Goal: Task Accomplishment & Management: Manage account settings

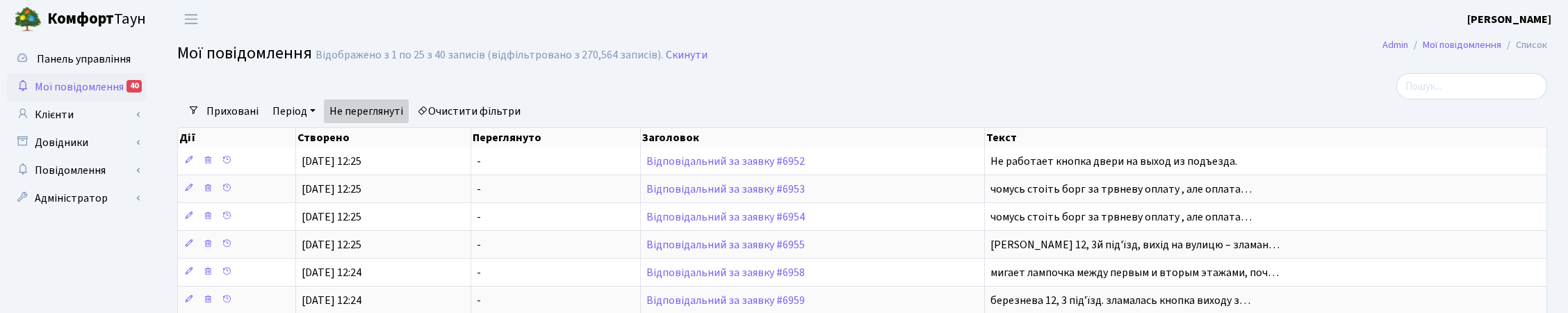
select select "25"
click at [692, 60] on link "Скинути" at bounding box center [687, 55] width 42 height 13
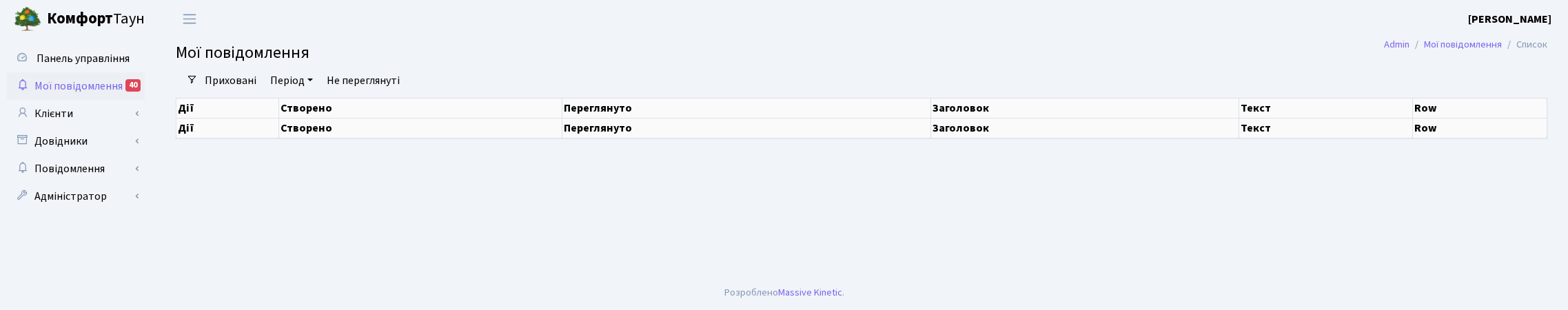
select select "25"
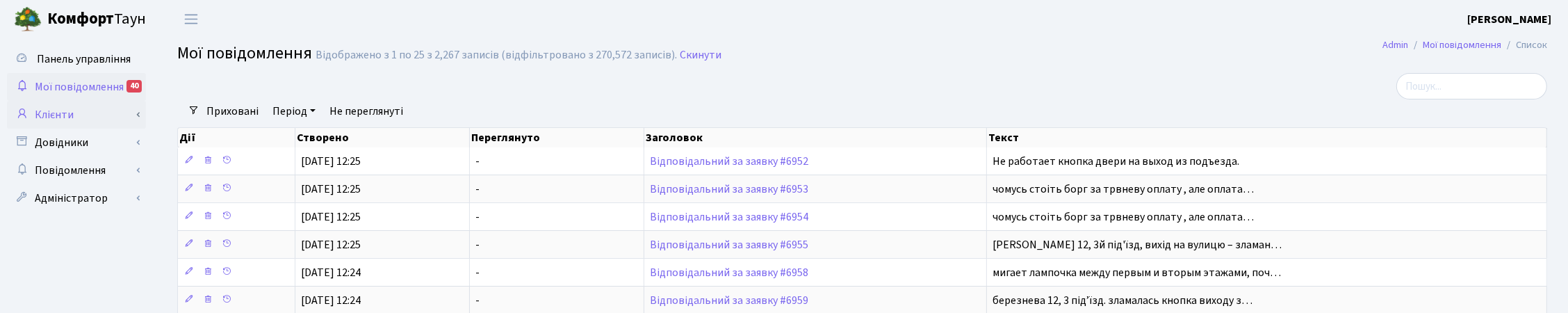
click at [67, 115] on link "Клієнти" at bounding box center [76, 115] width 139 height 28
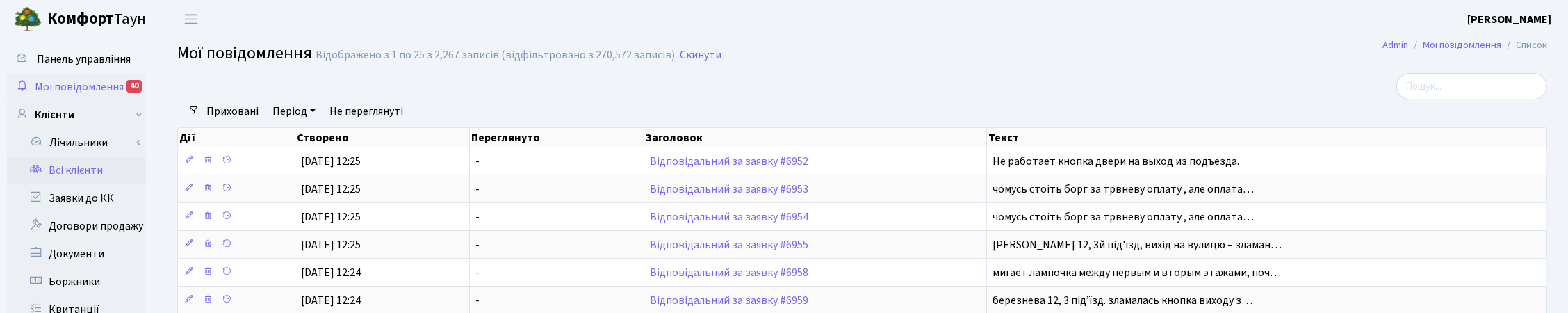
click at [95, 170] on link "Всі клієнти" at bounding box center [76, 170] width 139 height 28
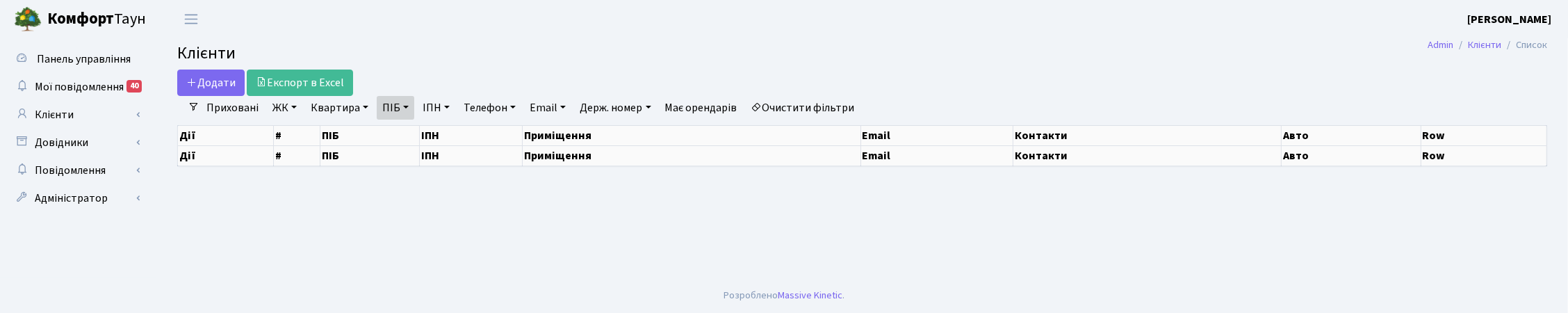
select select "25"
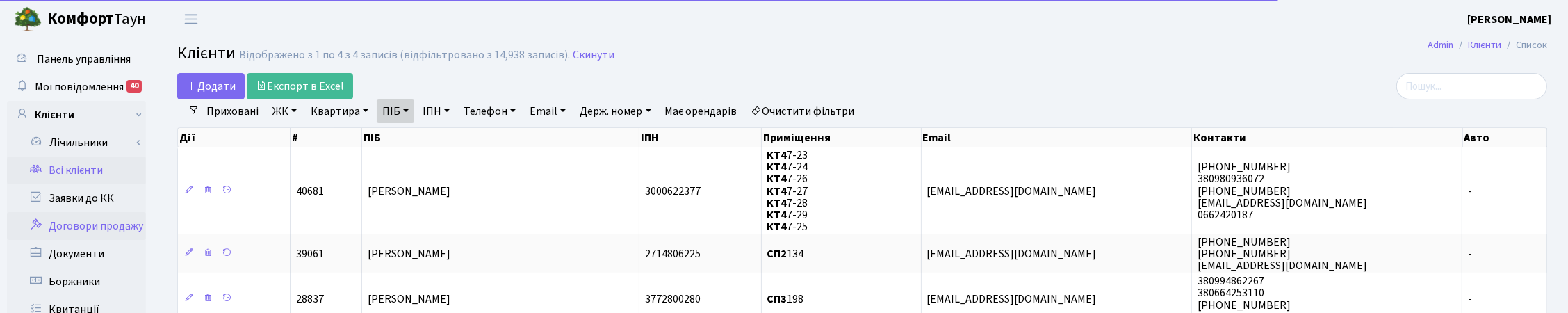
scroll to position [174, 0]
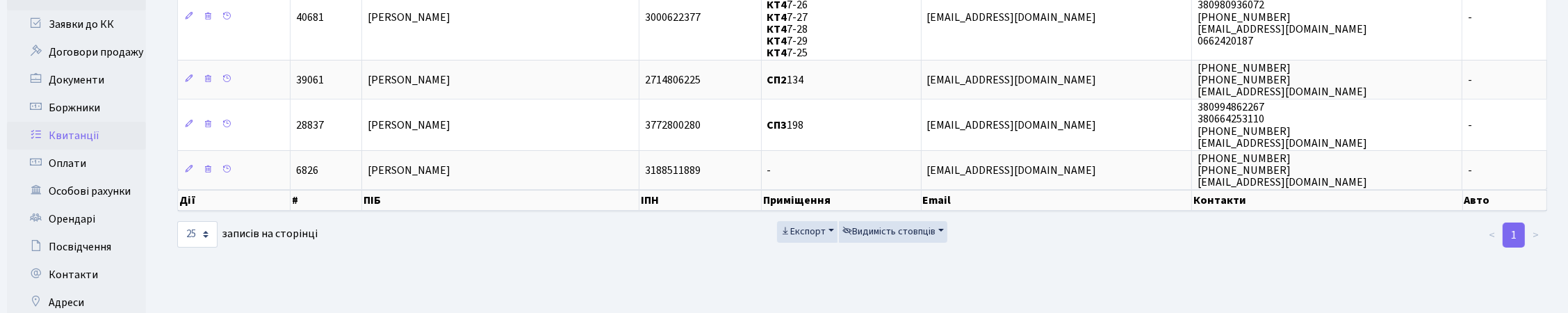
click at [73, 132] on link "Квитанції" at bounding box center [76, 136] width 139 height 28
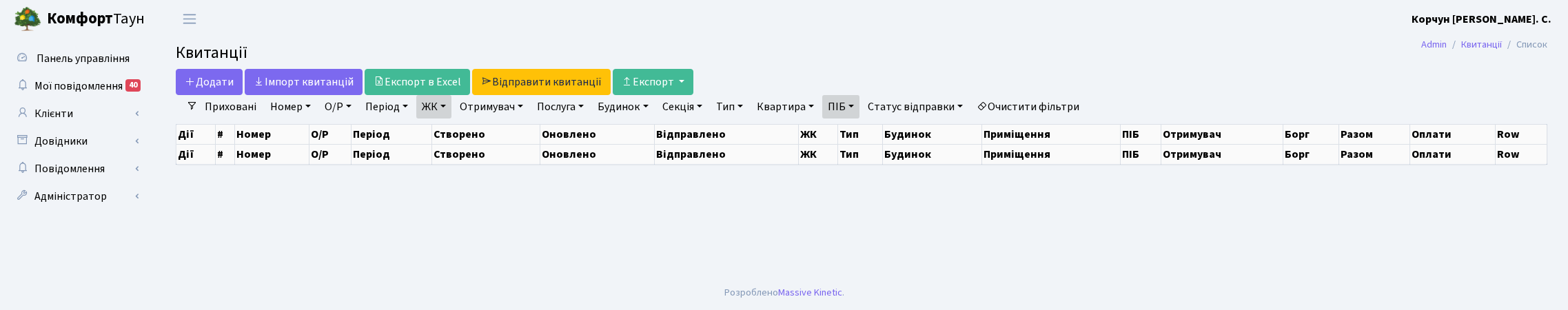
select select "25"
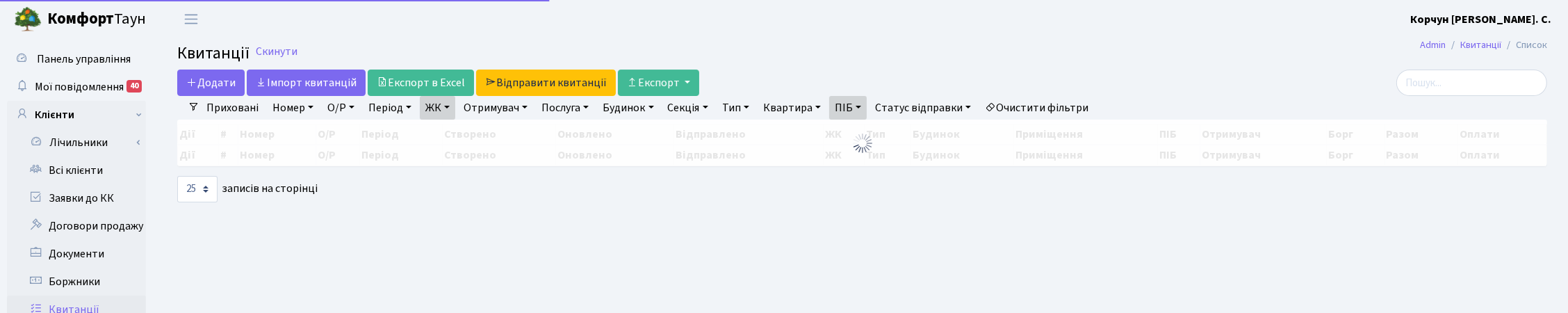
click at [446, 112] on link "ЖК" at bounding box center [437, 108] width 35 height 23
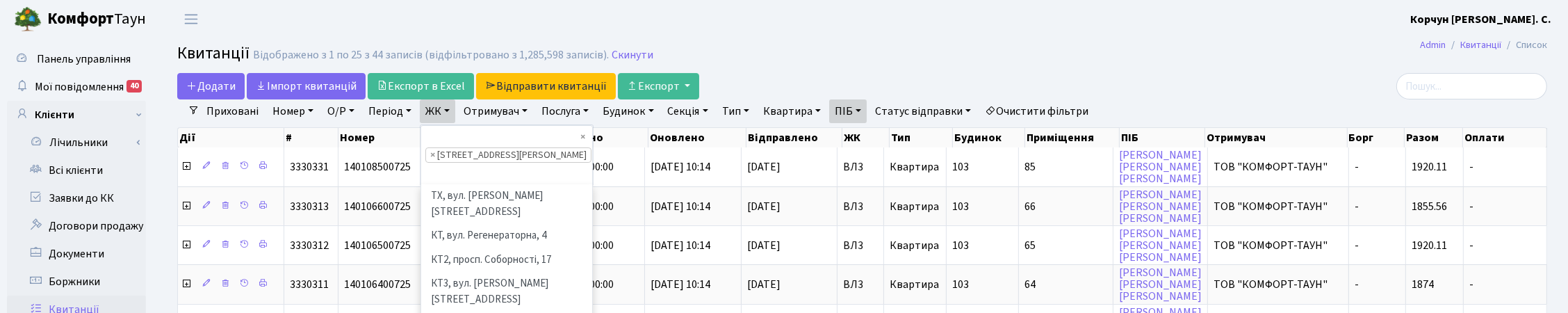
scroll to position [335, 0]
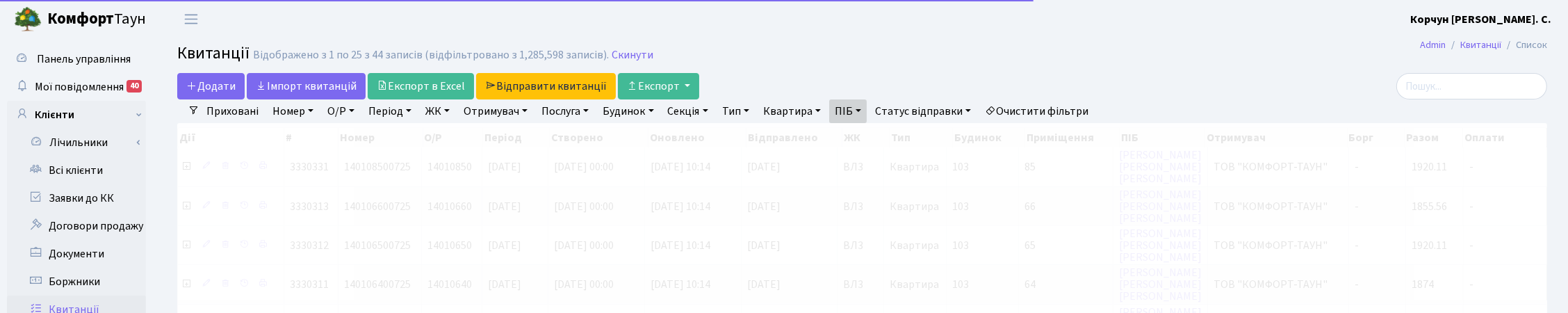
click at [450, 109] on link "ЖК" at bounding box center [437, 111] width 35 height 23
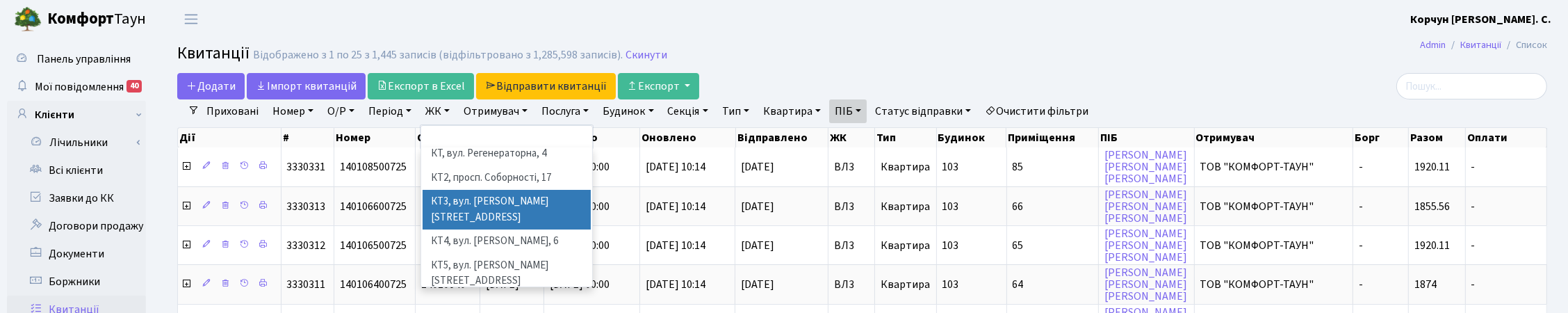
scroll to position [87, 0]
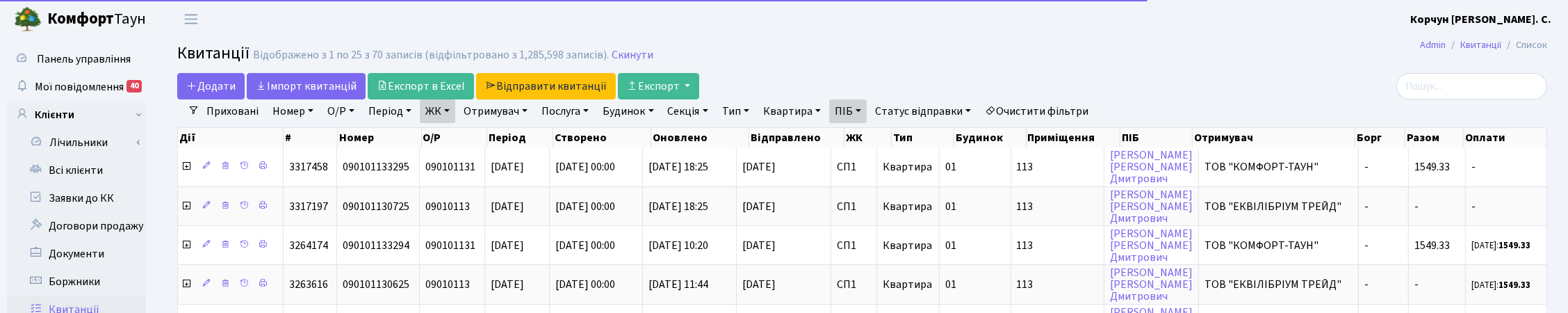
click at [866, 113] on link "ПІБ" at bounding box center [848, 111] width 38 height 23
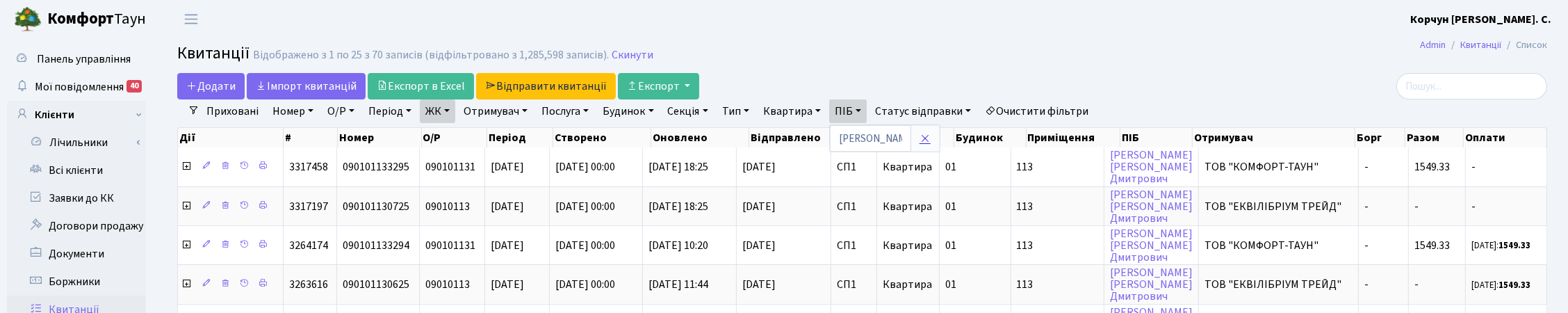
click at [928, 136] on icon at bounding box center [925, 138] width 11 height 11
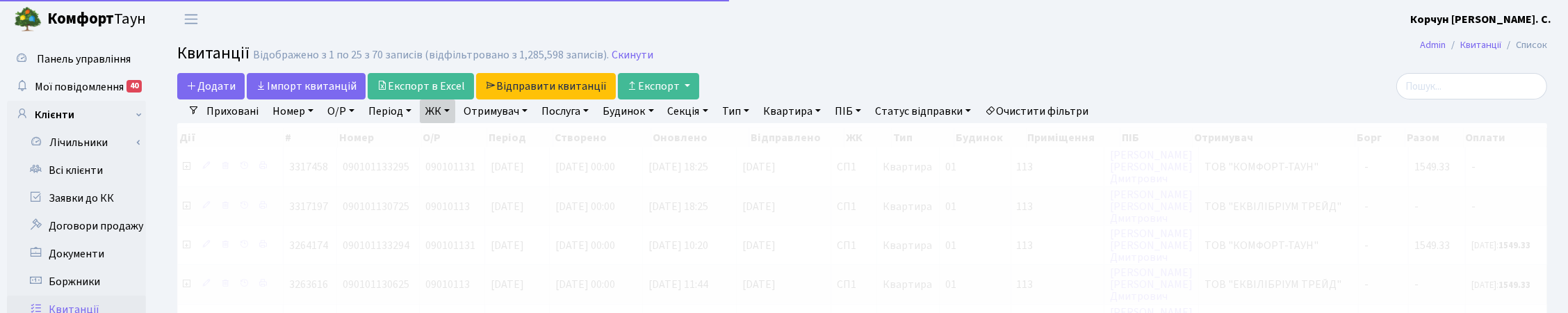
click at [809, 115] on link "Квартира" at bounding box center [792, 111] width 69 height 23
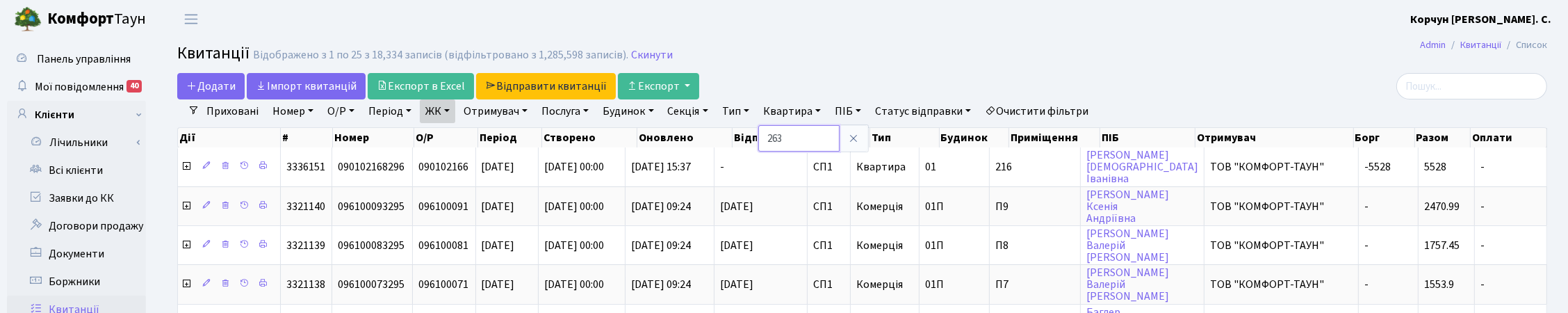
type input "263"
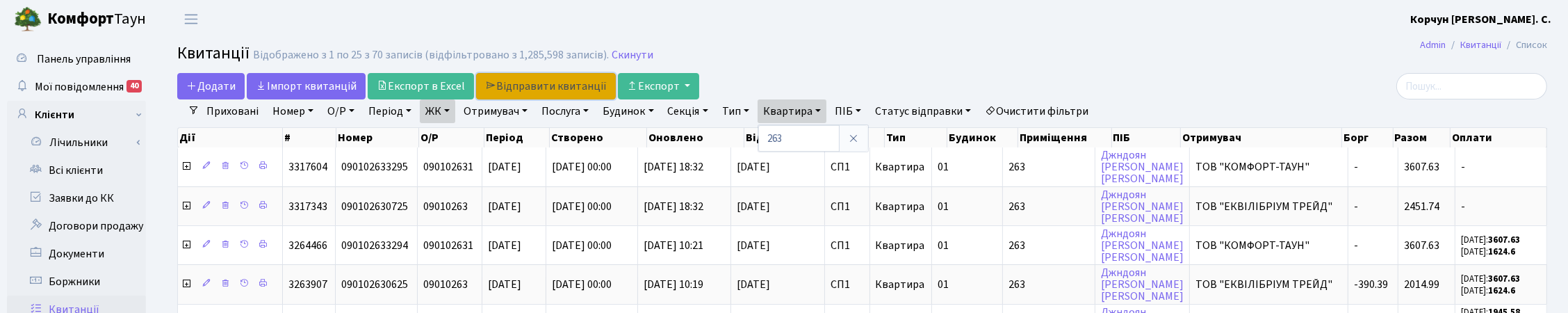
click at [533, 87] on link "Відправити квитанції" at bounding box center [546, 86] width 140 height 26
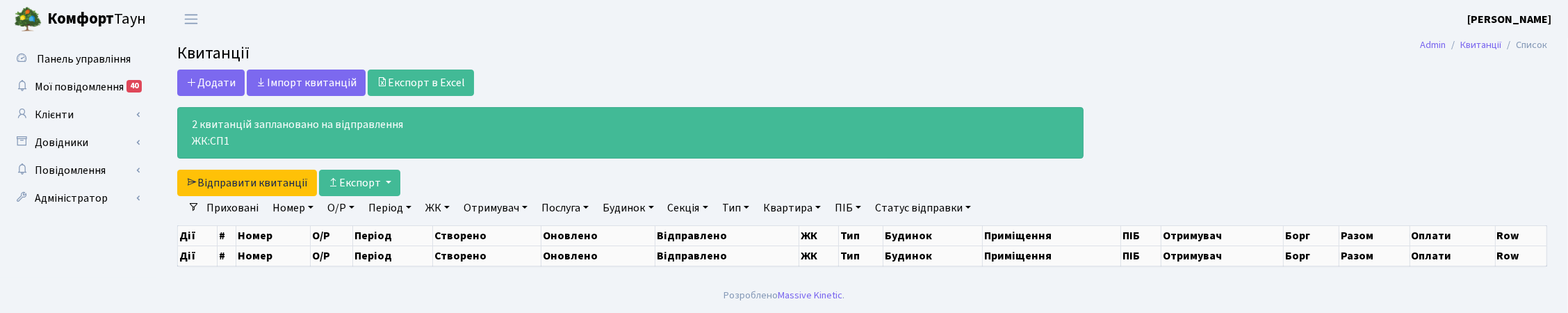
select select "25"
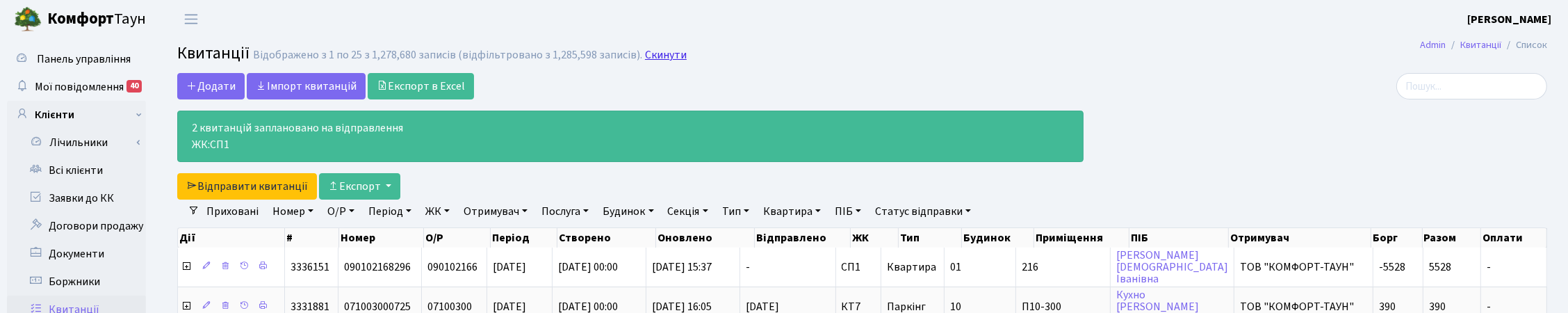
click at [652, 58] on link "Скинути" at bounding box center [666, 55] width 42 height 13
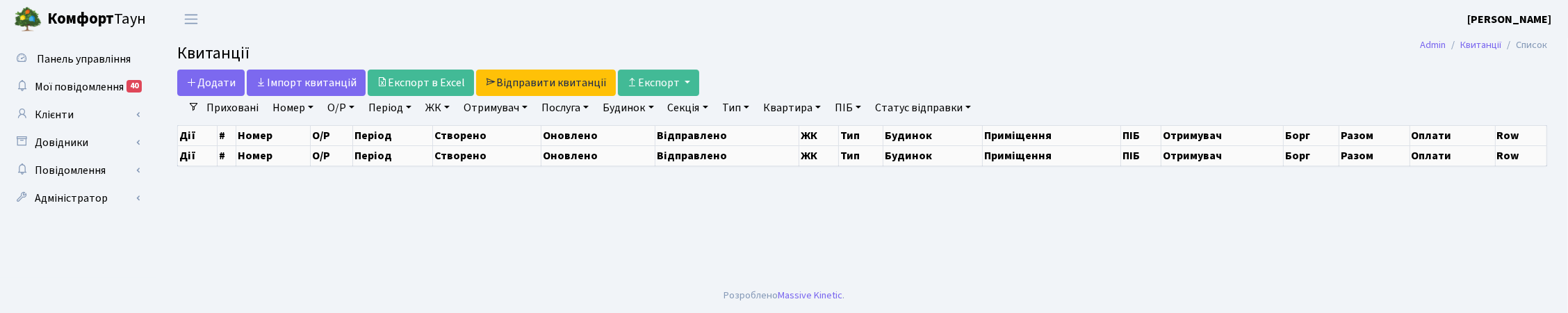
select select "25"
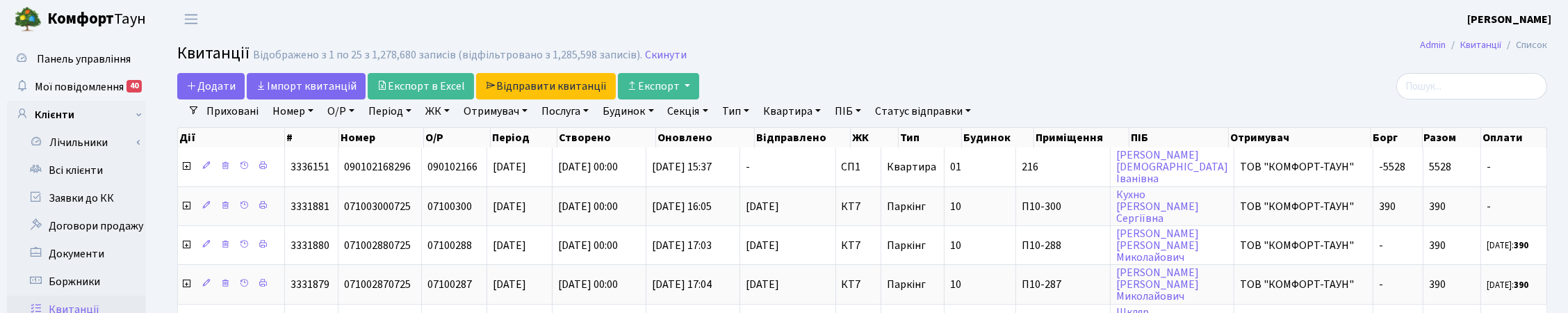
click at [808, 116] on link "Квартира" at bounding box center [792, 111] width 69 height 23
click at [76, 171] on link "Всі клієнти" at bounding box center [76, 170] width 139 height 28
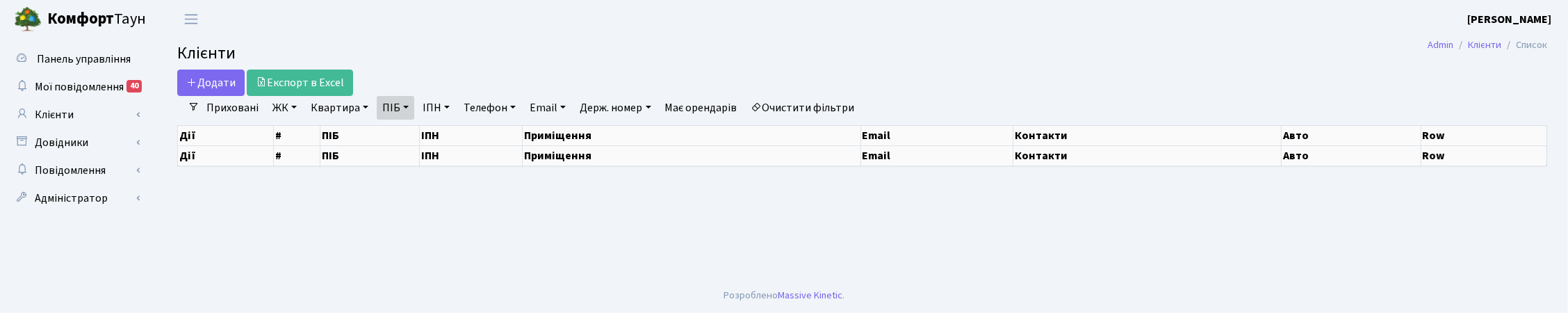
select select "25"
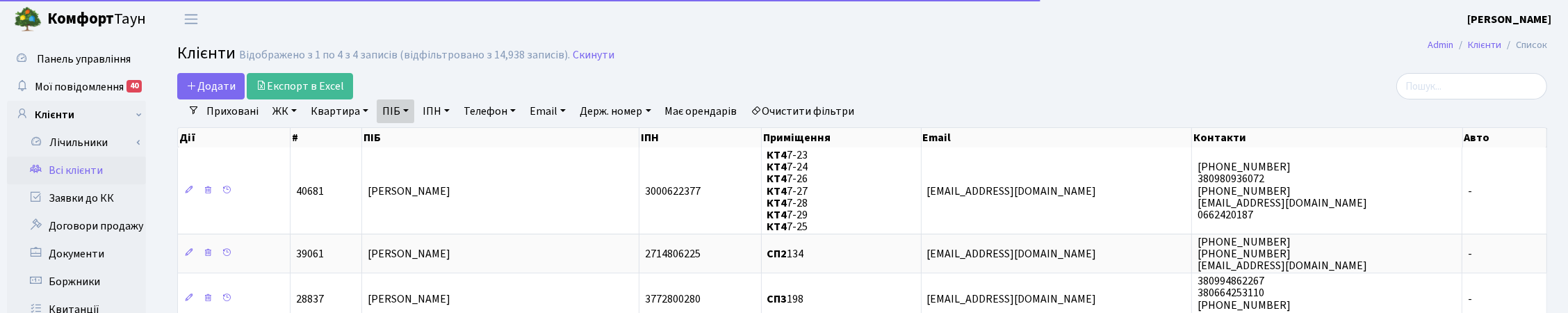
click at [400, 110] on link "ПІБ" at bounding box center [396, 111] width 38 height 23
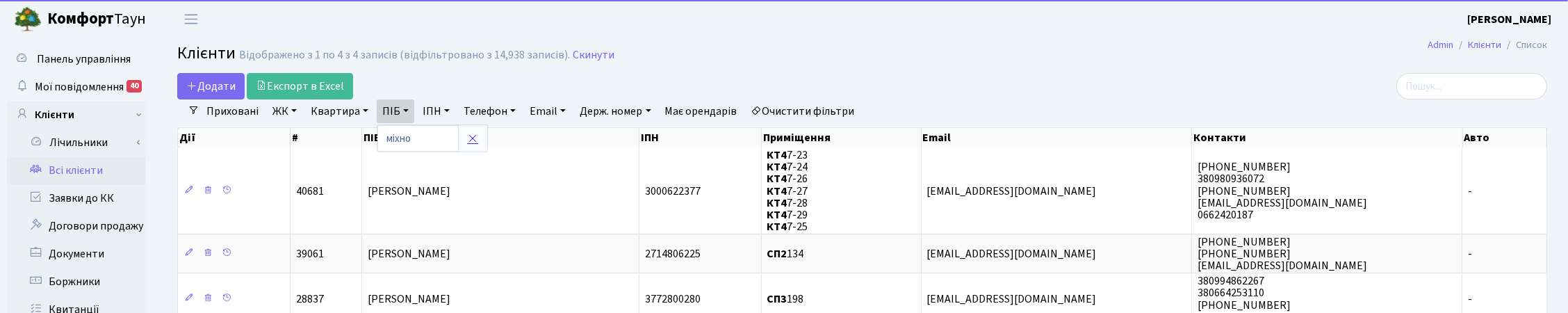
click at [470, 140] on icon at bounding box center [473, 138] width 11 height 11
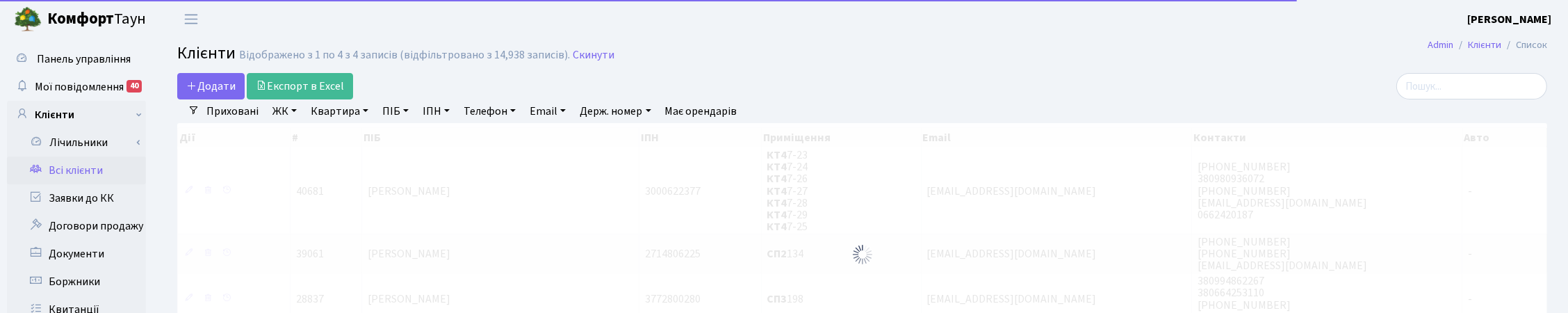
click at [358, 112] on link "Квартира" at bounding box center [339, 111] width 69 height 23
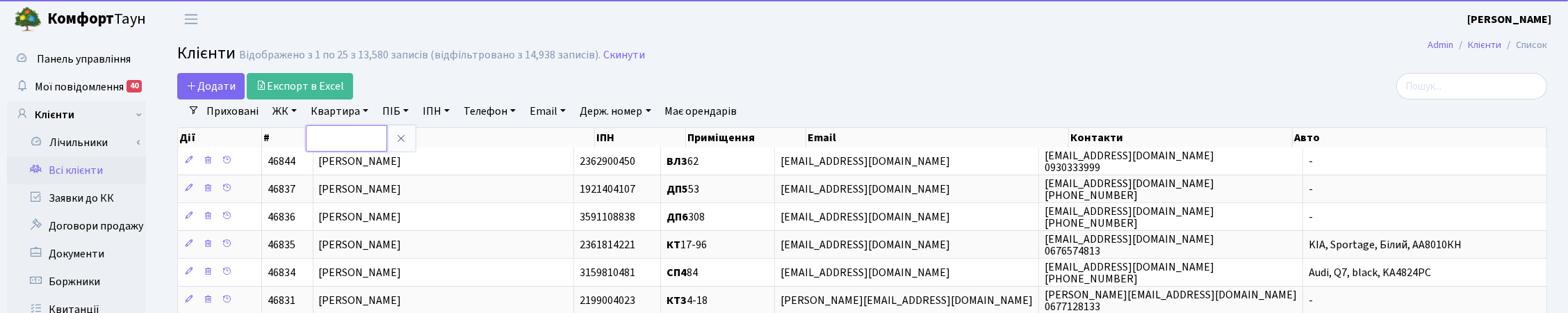
click at [339, 140] on input "text" at bounding box center [346, 138] width 81 height 26
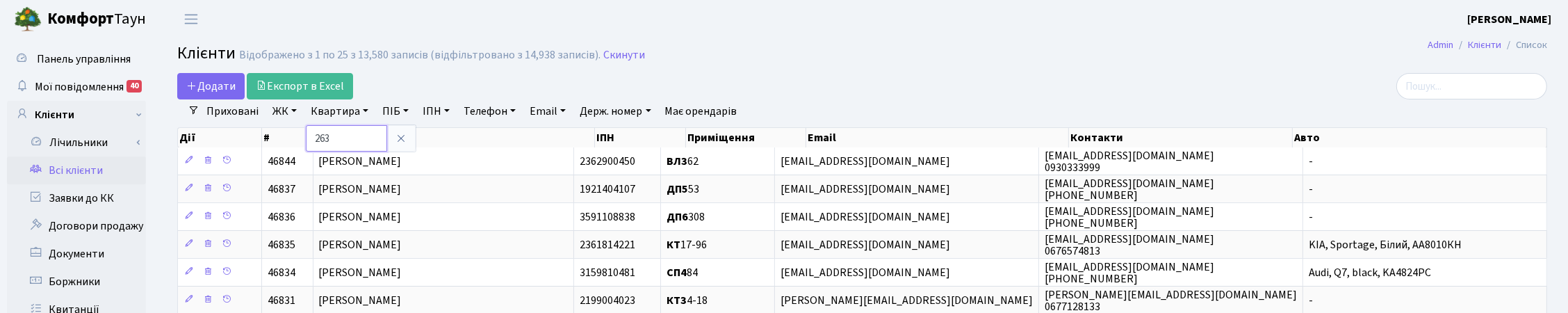
type input "263"
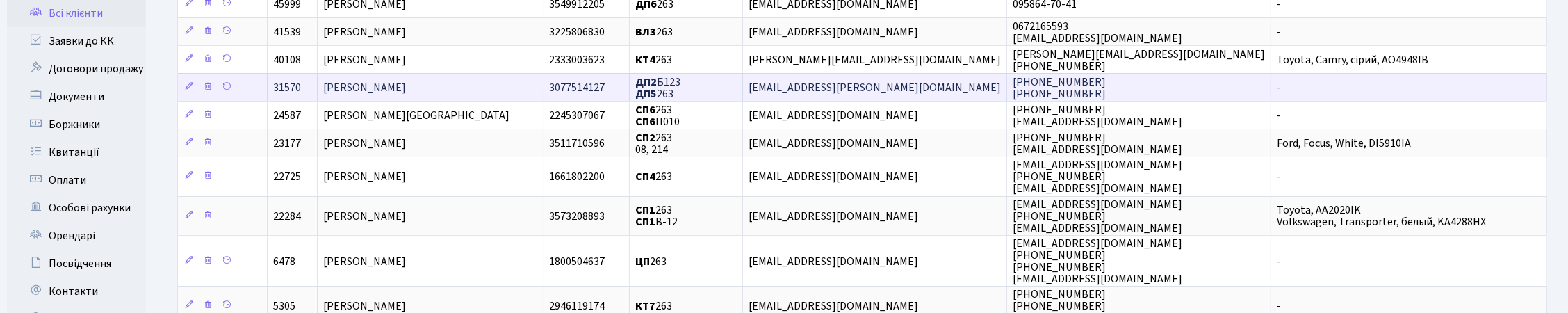
scroll to position [174, 0]
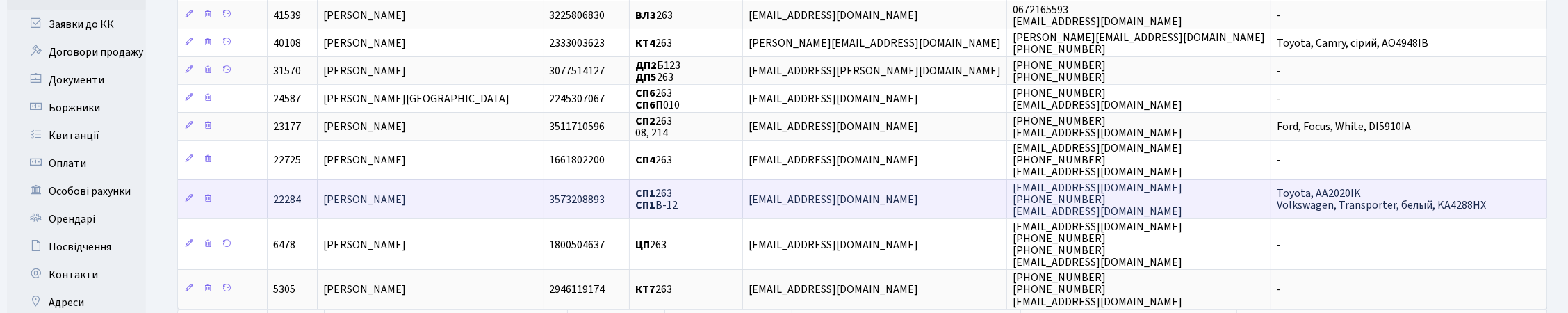
click at [403, 213] on td "[PERSON_NAME]" at bounding box center [431, 199] width 226 height 39
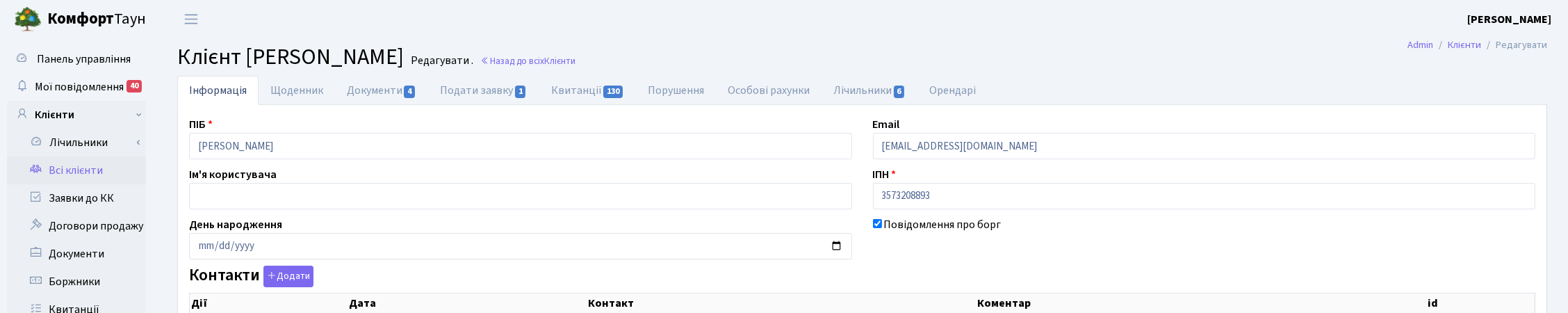
checkbox input "true"
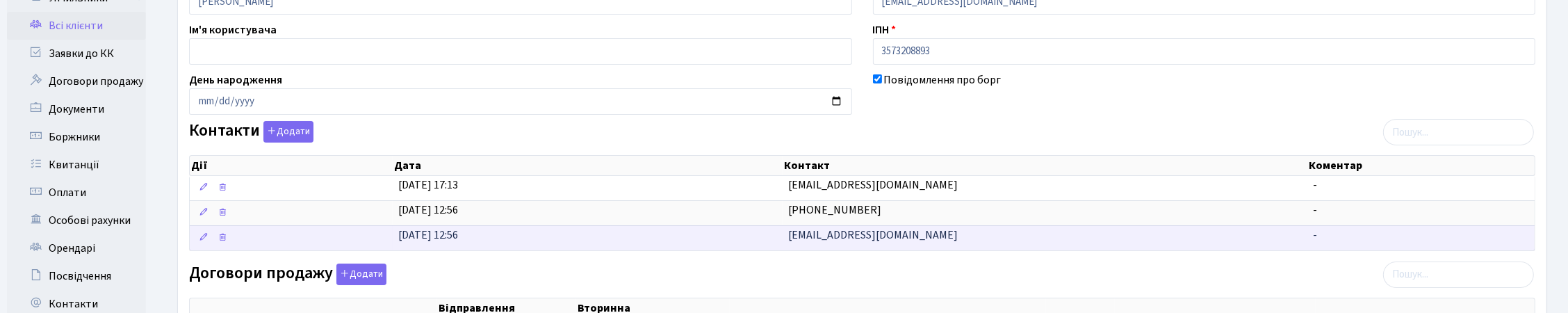
scroll to position [174, 0]
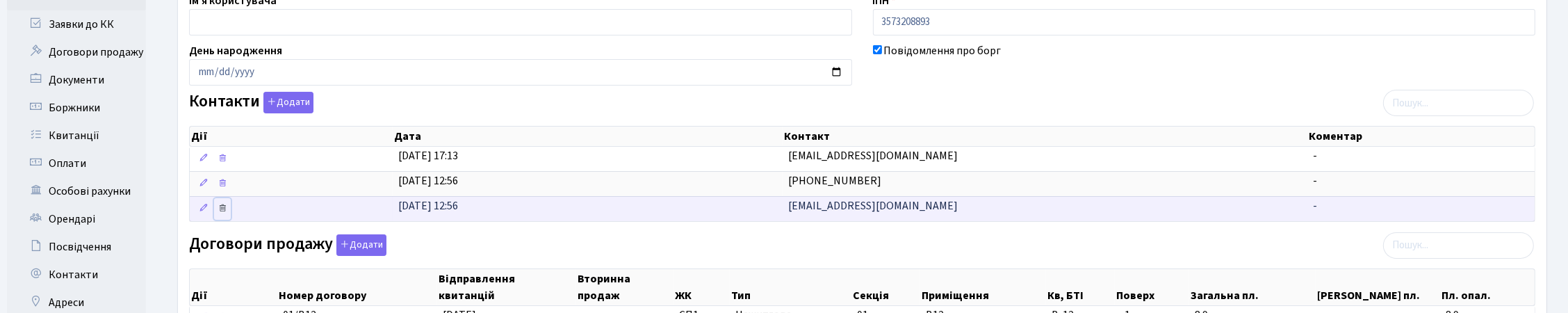
click at [221, 212] on icon at bounding box center [222, 208] width 10 height 10
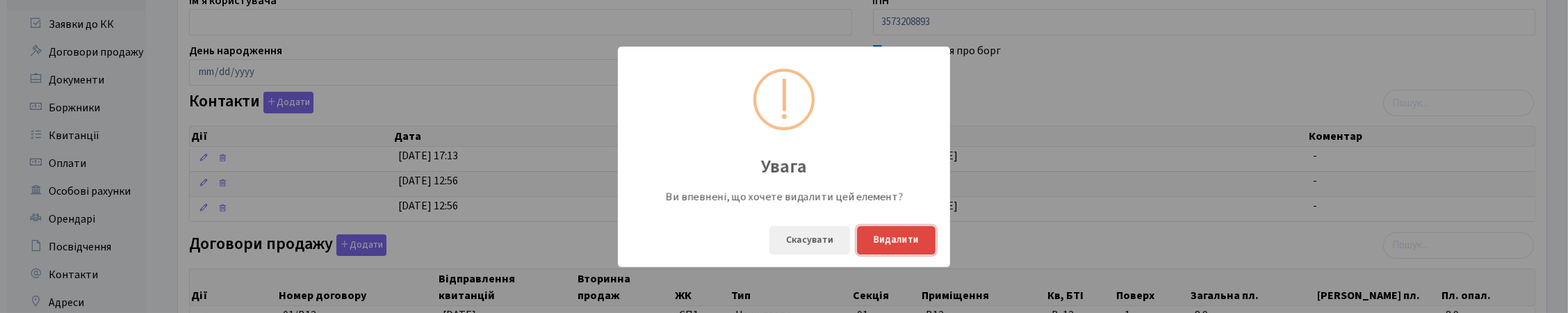
click at [908, 238] on button "Видалити" at bounding box center [896, 241] width 79 height 29
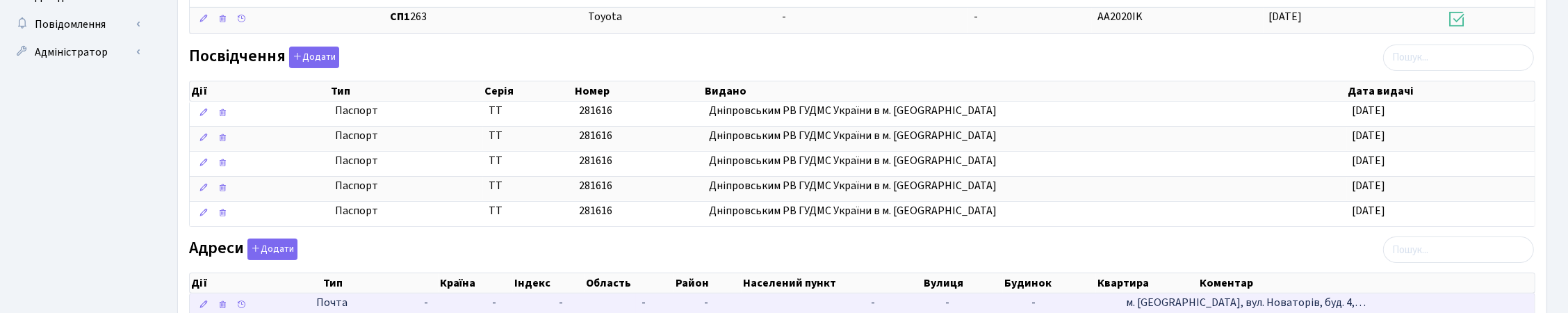
scroll to position [729, 0]
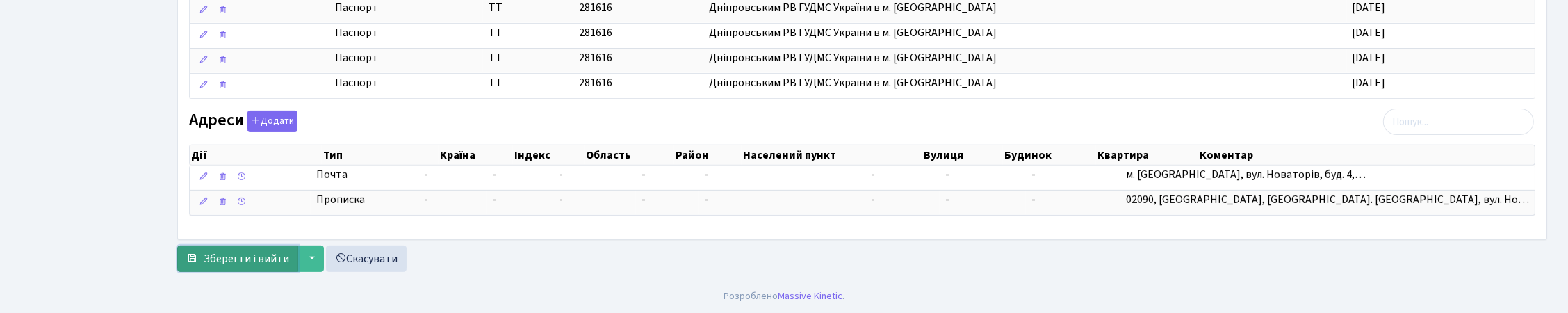
click at [247, 254] on span "Зберегти і вийти" at bounding box center [246, 258] width 86 height 15
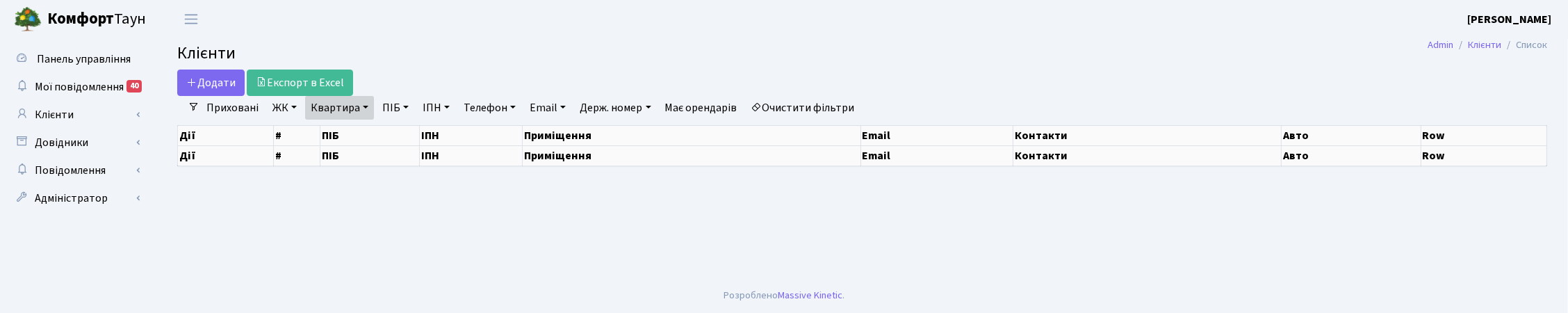
select select "25"
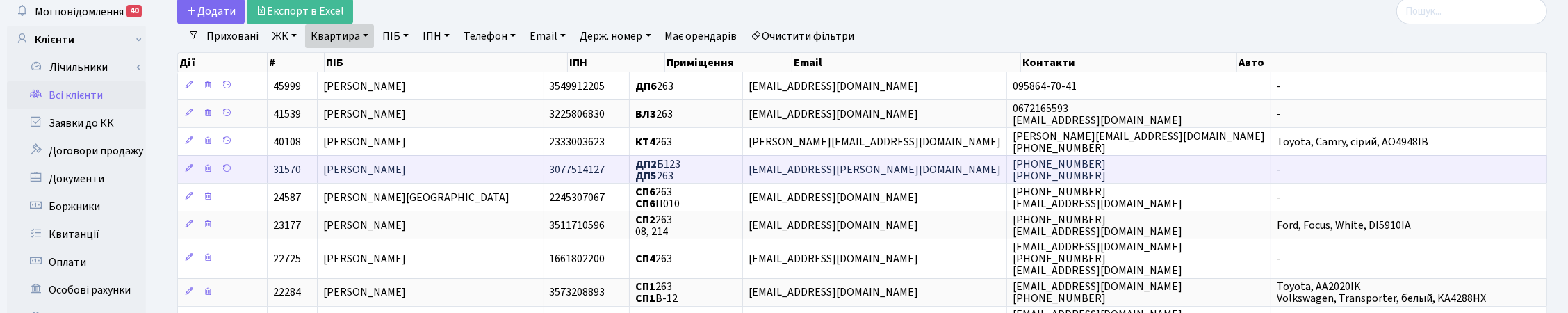
scroll to position [174, 0]
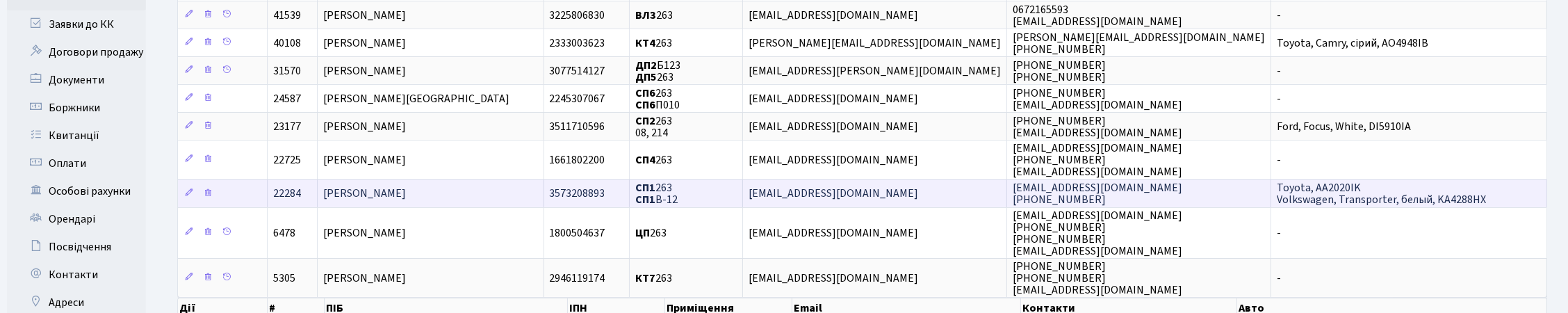
click at [377, 193] on span "[PERSON_NAME]" at bounding box center [364, 193] width 83 height 15
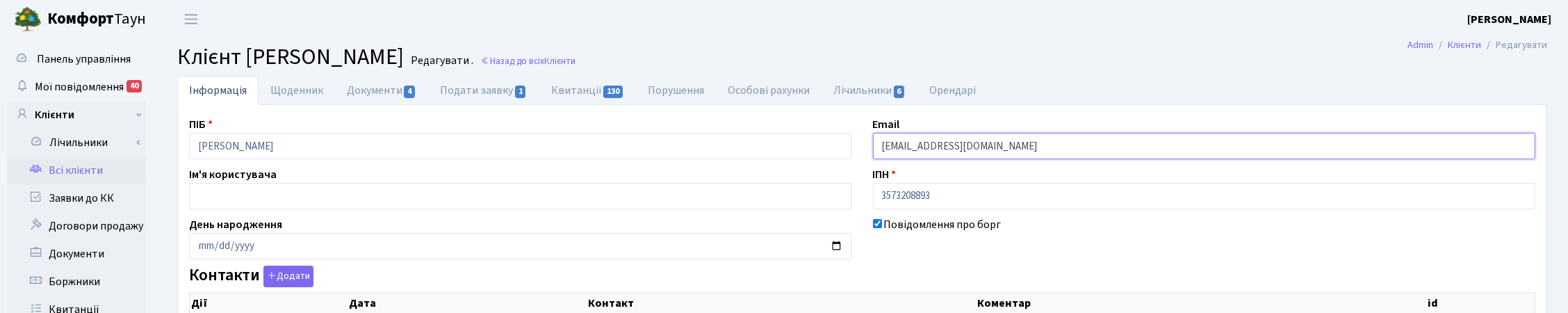
checkbox input "true"
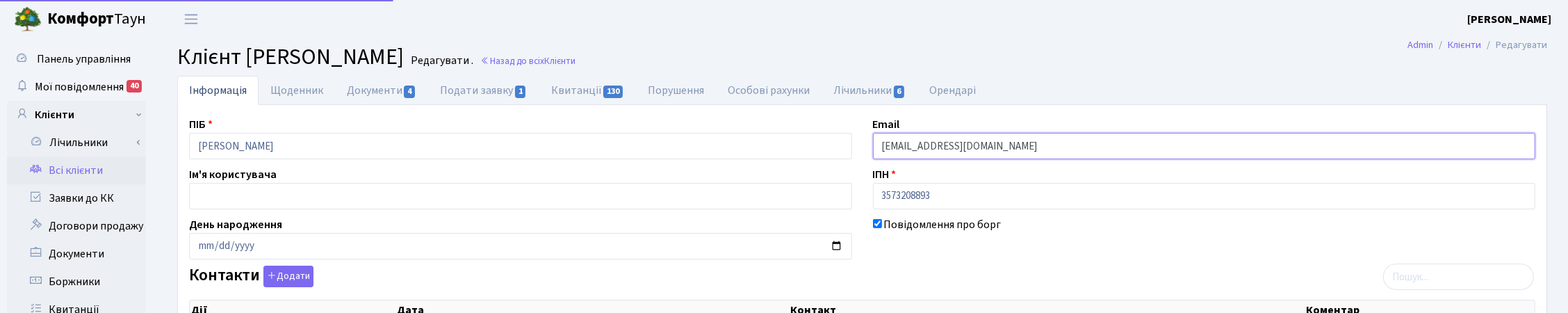
drag, startPoint x: 1006, startPoint y: 148, endPoint x: 819, endPoint y: 136, distance: 187.4
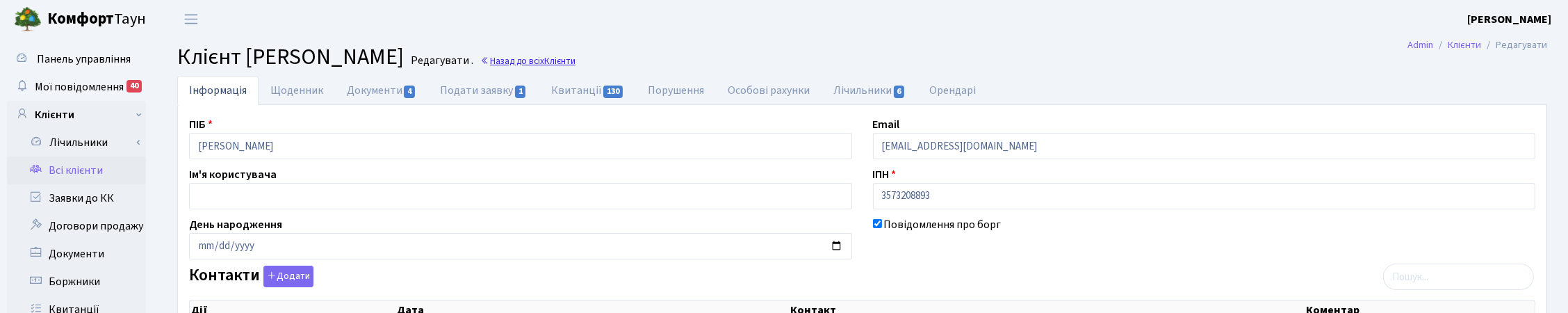
click at [575, 64] on link "Назад до всіх Клієнти" at bounding box center [528, 61] width 95 height 13
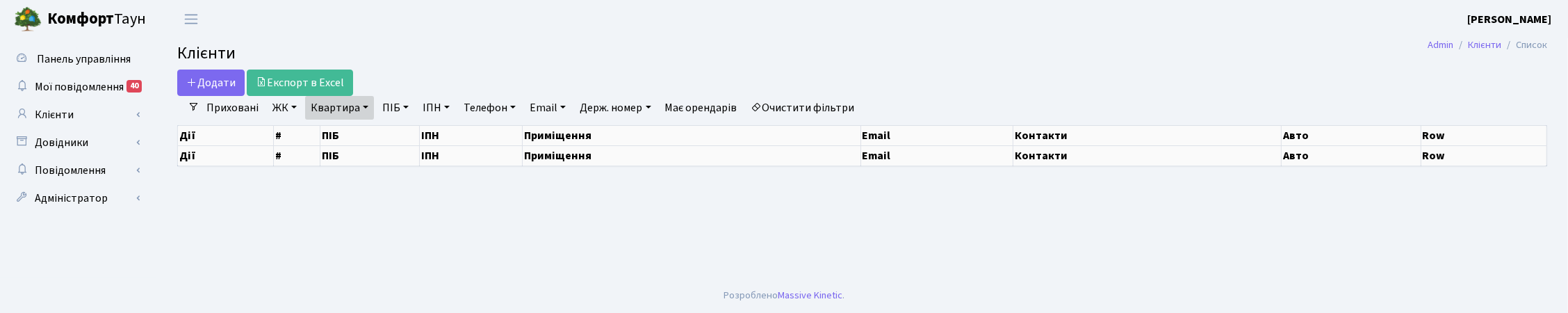
select select "25"
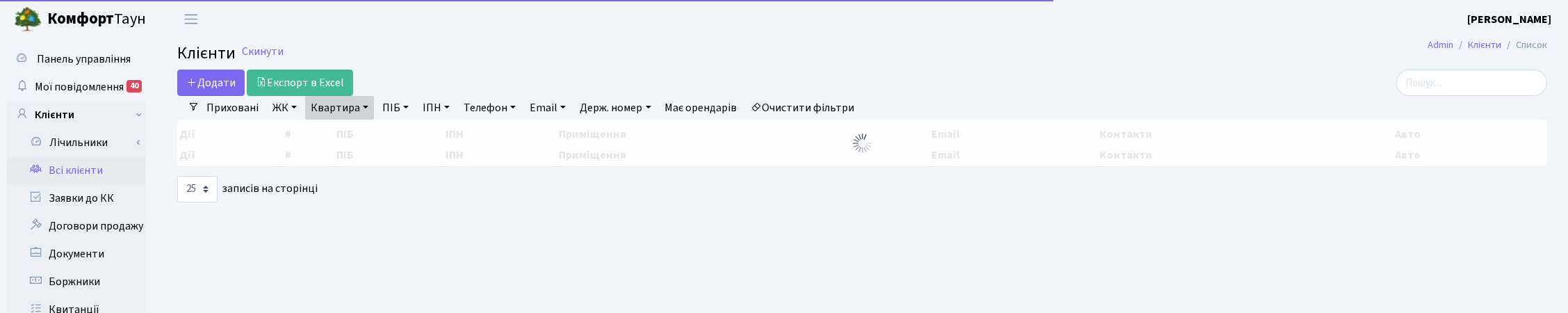
click at [362, 112] on link "Квартира" at bounding box center [339, 108] width 69 height 23
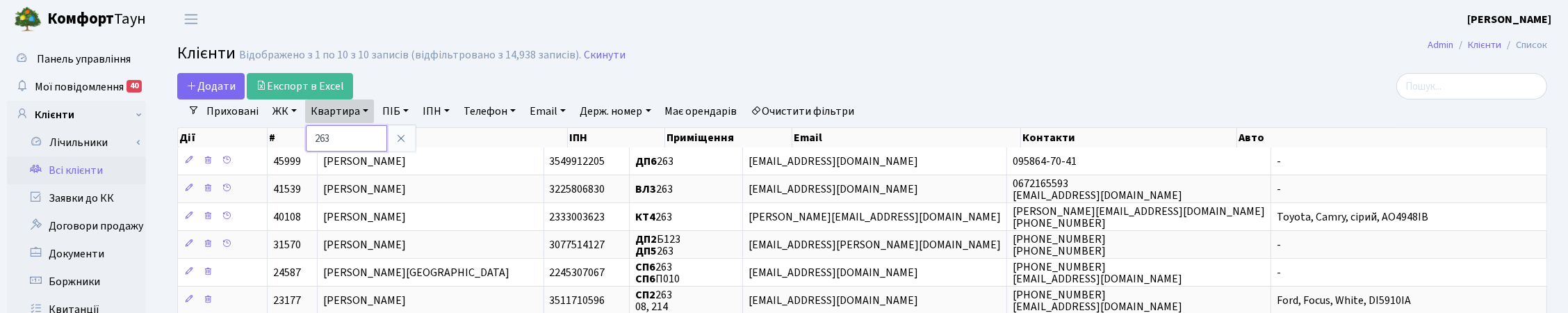
drag, startPoint x: 346, startPoint y: 136, endPoint x: 313, endPoint y: 133, distance: 33.1
click at [313, 133] on input "263" at bounding box center [346, 138] width 81 height 26
type input "183"
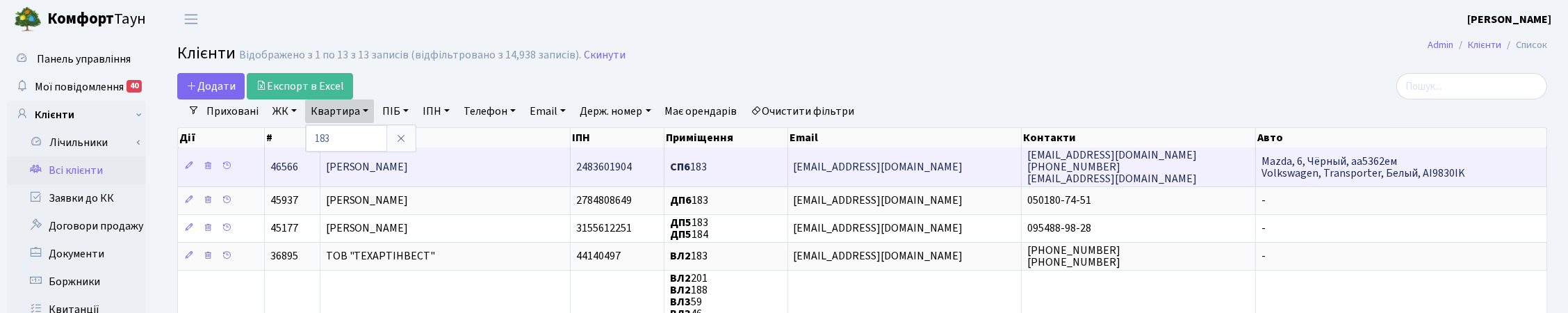
click at [361, 169] on span "[PERSON_NAME]" at bounding box center [367, 166] width 83 height 15
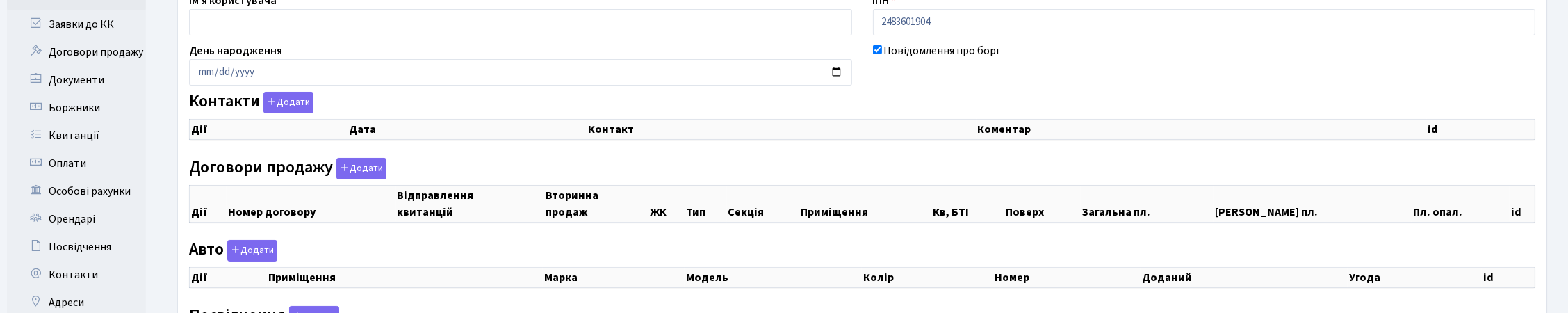
checkbox input "true"
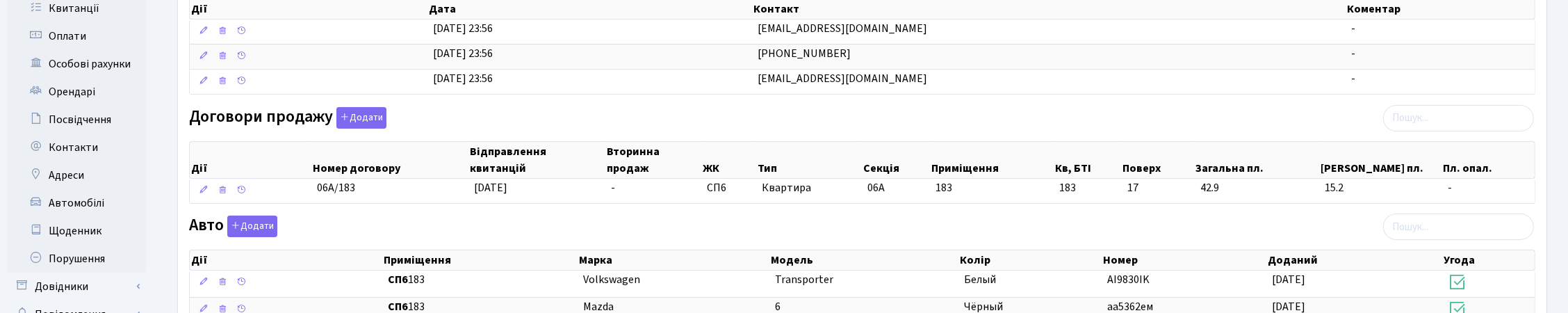
scroll to position [348, 0]
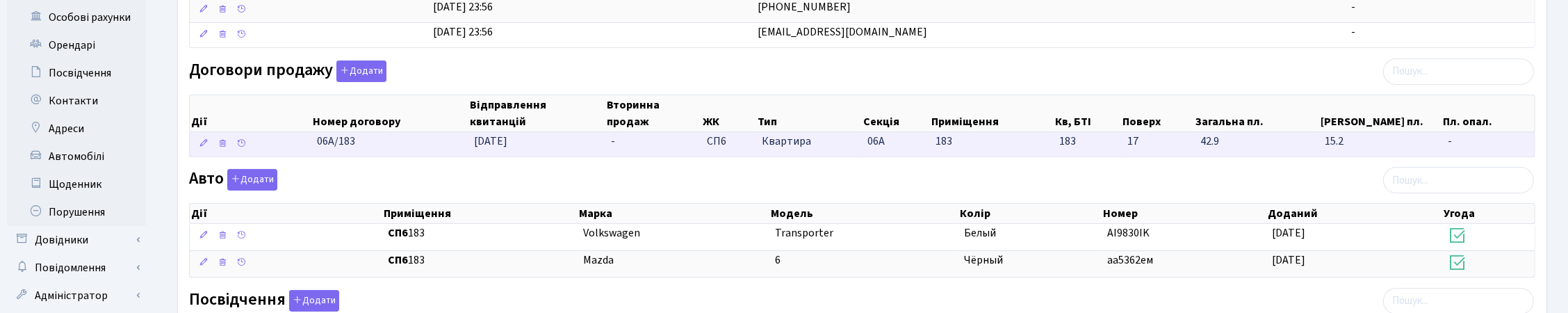
click at [571, 150] on td "23.06.2025" at bounding box center [537, 144] width 137 height 24
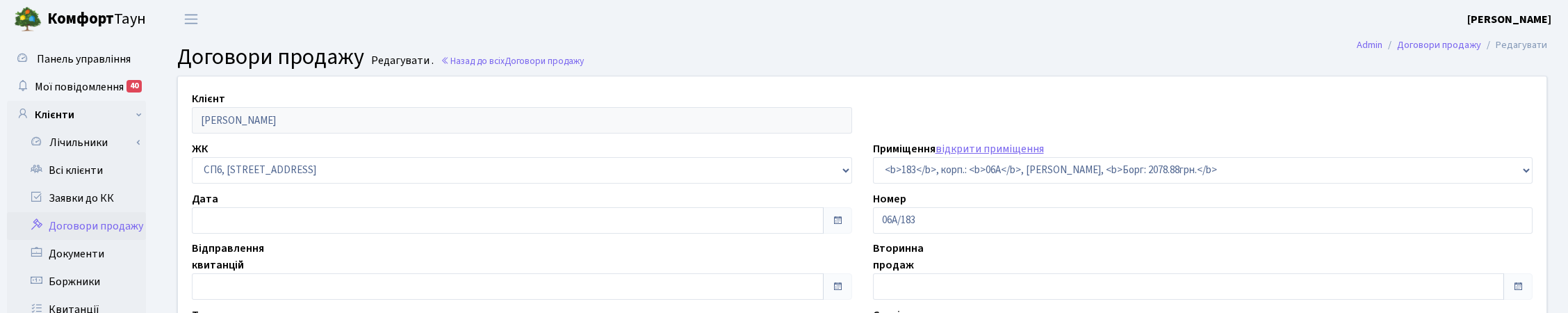
select select "21851"
type input "[DATE]"
checkbox input "true"
type input "23.06.2025"
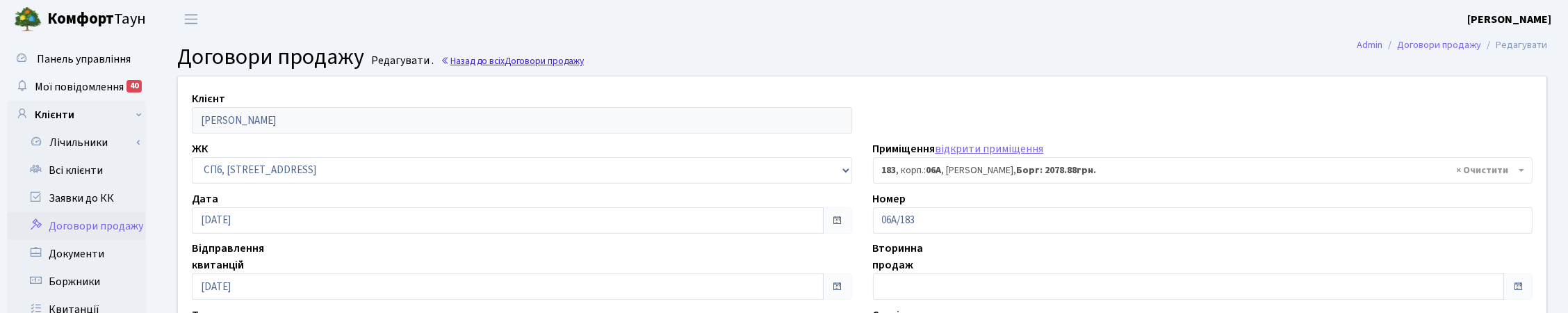
click at [494, 65] on link "Назад до всіх Договори продажу" at bounding box center [512, 61] width 143 height 13
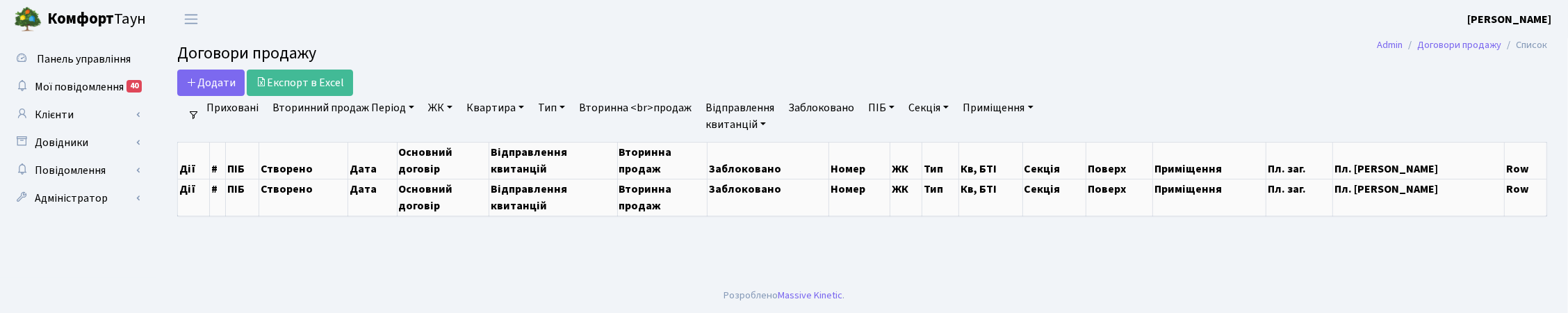
select select "25"
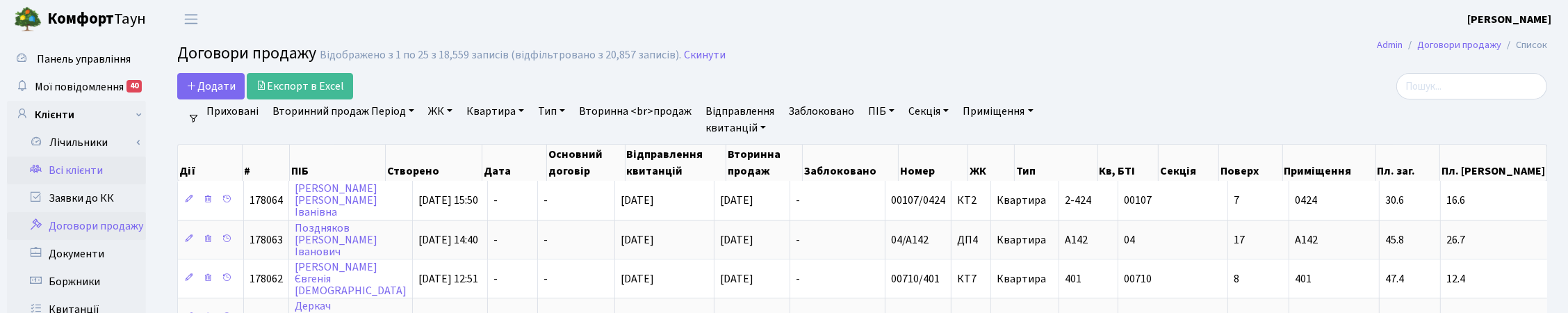
click at [65, 169] on link "Всі клієнти" at bounding box center [76, 170] width 139 height 28
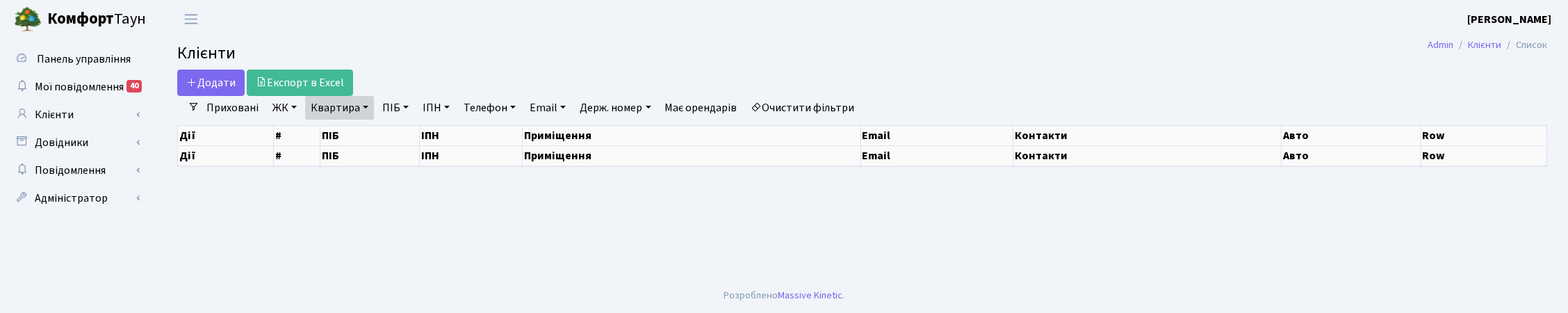
select select "25"
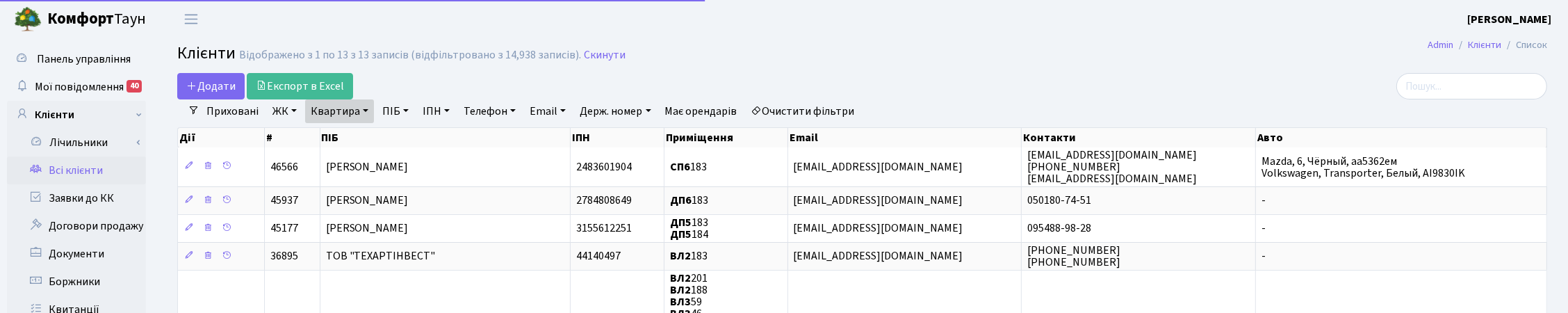
click at [358, 107] on link "Квартира" at bounding box center [339, 111] width 69 height 23
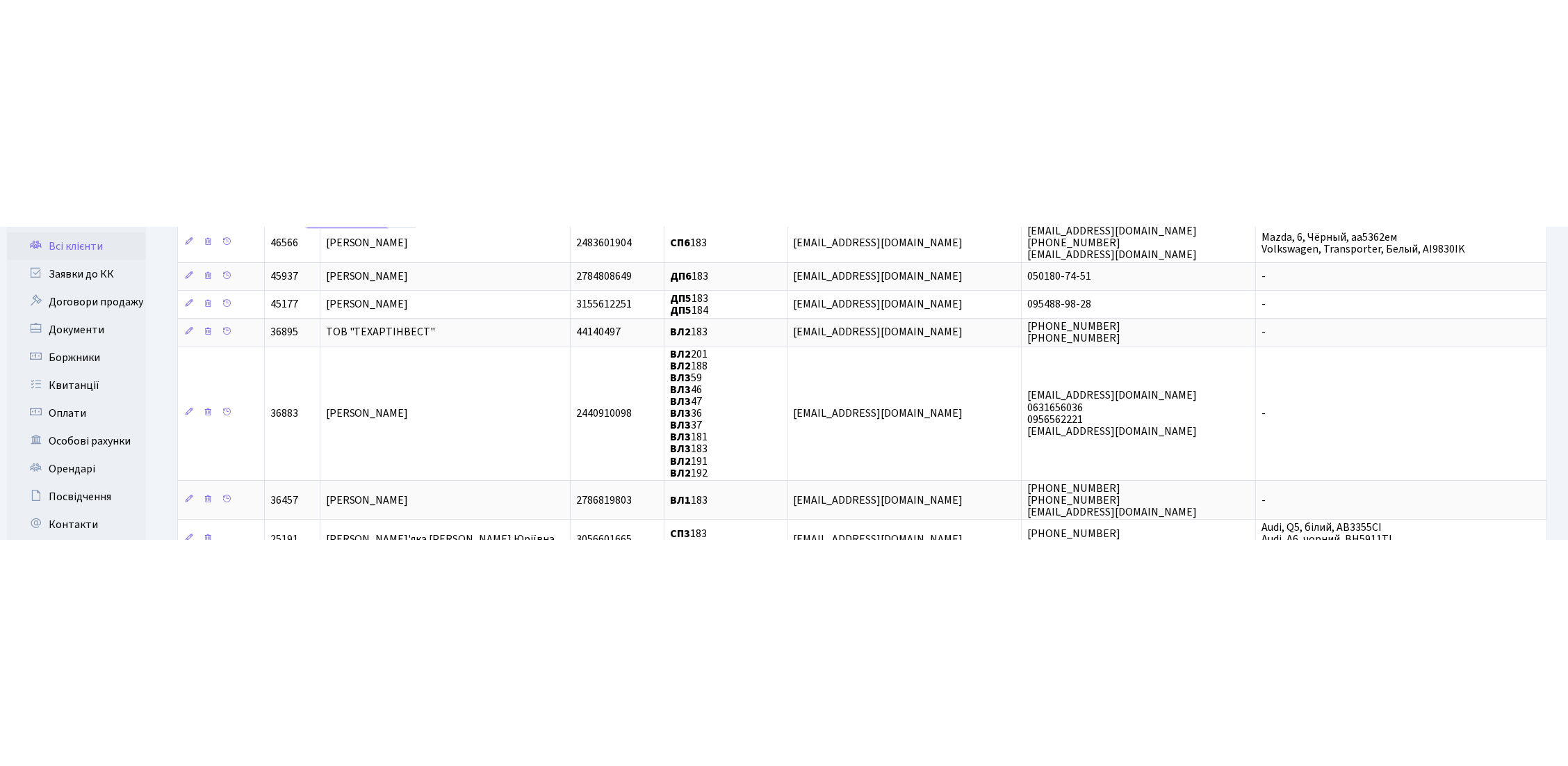
scroll to position [6, 0]
